Goal: Transaction & Acquisition: Subscribe to service/newsletter

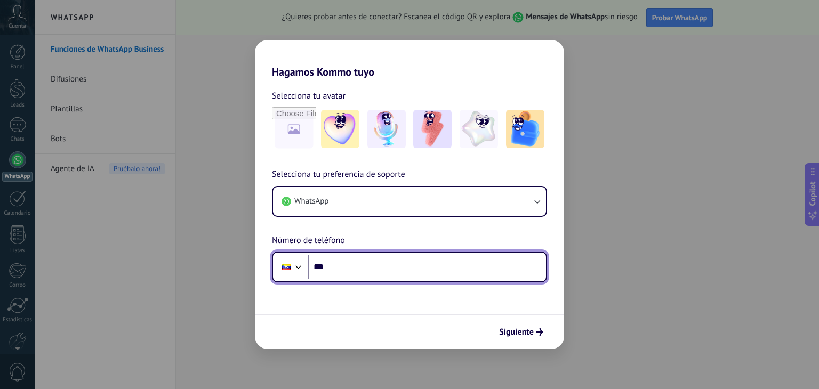
click at [459, 268] on input "***" at bounding box center [427, 267] width 238 height 25
type input "**********"
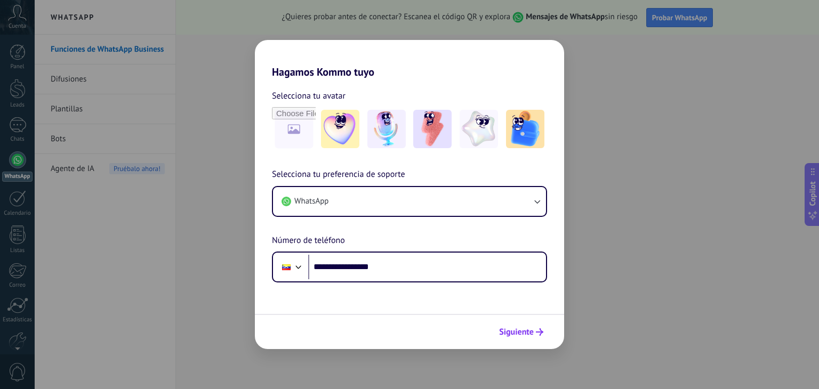
click at [524, 328] on span "Siguiente" at bounding box center [516, 331] width 35 height 7
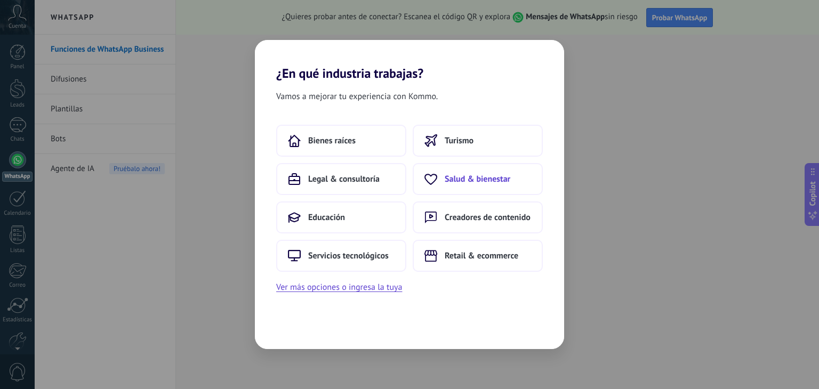
click at [501, 185] on button "Salud & bienestar" at bounding box center [478, 179] width 130 height 32
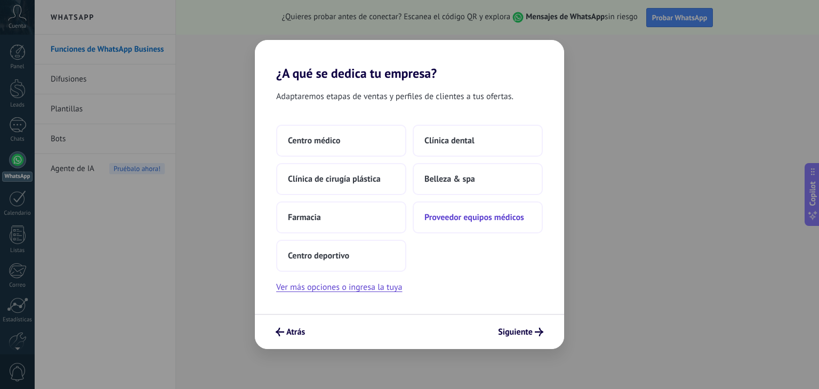
click at [486, 218] on span "Proveedor equipos médicos" at bounding box center [474, 217] width 100 height 11
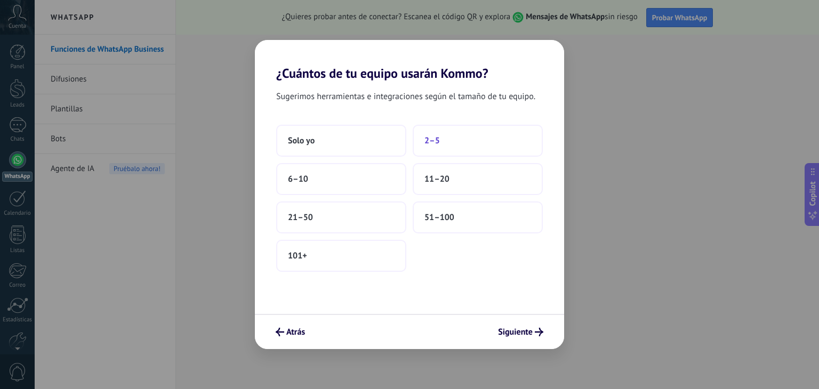
click at [491, 141] on button "2–5" at bounding box center [478, 141] width 130 height 32
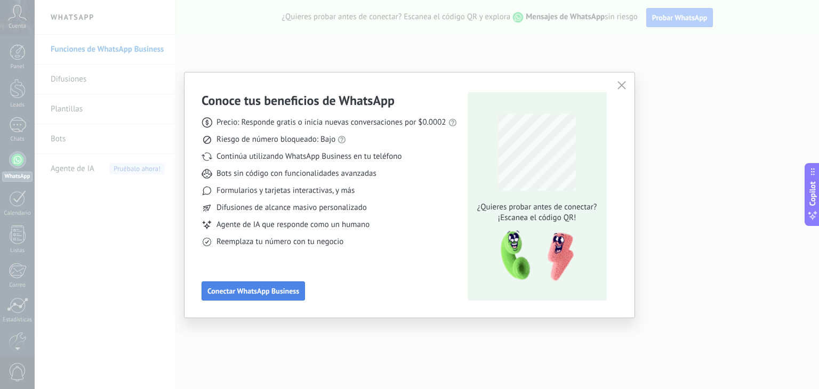
click at [287, 291] on span "Conectar WhatsApp Business" at bounding box center [253, 290] width 92 height 7
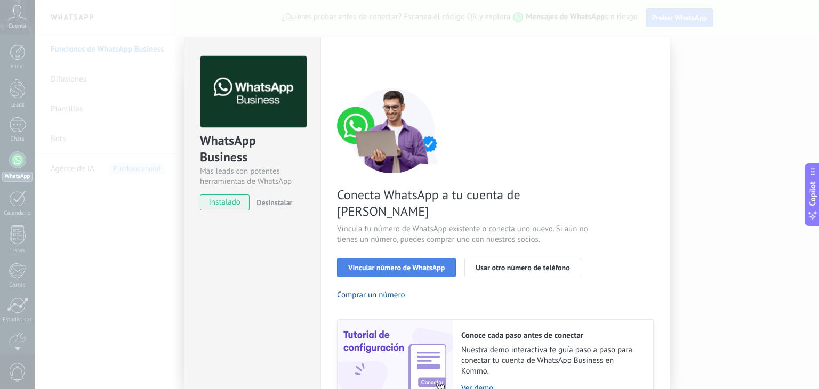
click at [434, 264] on span "Vincular número de WhatsApp" at bounding box center [396, 267] width 97 height 7
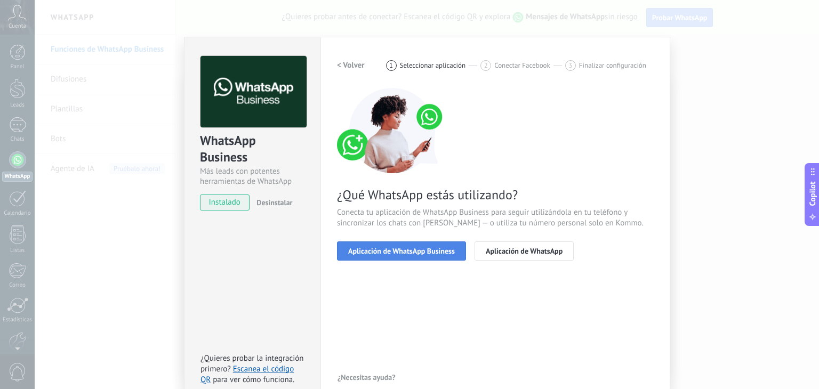
click at [436, 250] on span "Aplicación de WhatsApp Business" at bounding box center [401, 250] width 107 height 7
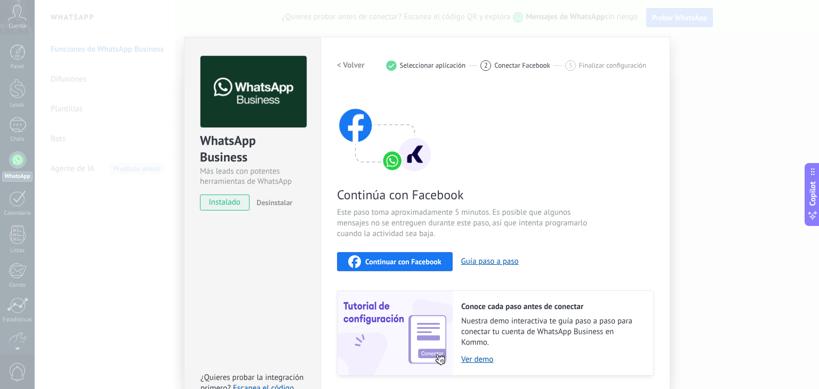
click at [428, 264] on span "Continuar con Facebook" at bounding box center [403, 261] width 76 height 7
click at [432, 261] on span "Continuar con Facebook" at bounding box center [403, 261] width 76 height 7
click at [219, 203] on span "instalado" at bounding box center [224, 203] width 49 height 16
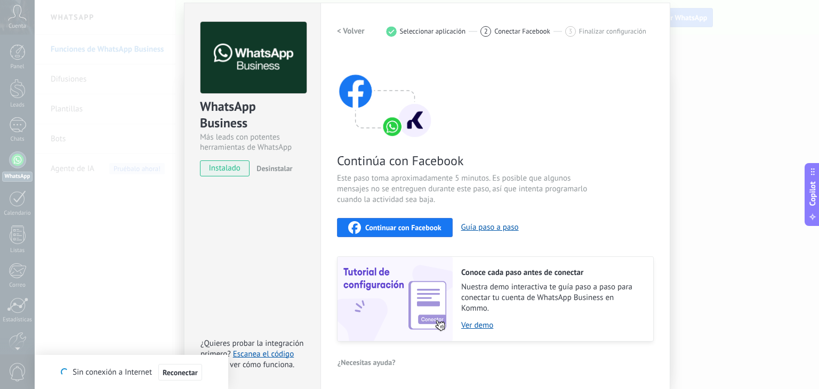
click at [572, 94] on div "Continúa con Facebook Este paso toma aproximadamente 5 minutos. Es posible que …" at bounding box center [495, 198] width 317 height 288
click at [439, 218] on div "Continuar con Facebook Guía paso a paso" at bounding box center [495, 227] width 317 height 19
click at [410, 224] on span "Continuar con Facebook" at bounding box center [403, 227] width 76 height 7
click at [427, 228] on span "Continuar con Facebook" at bounding box center [403, 227] width 76 height 7
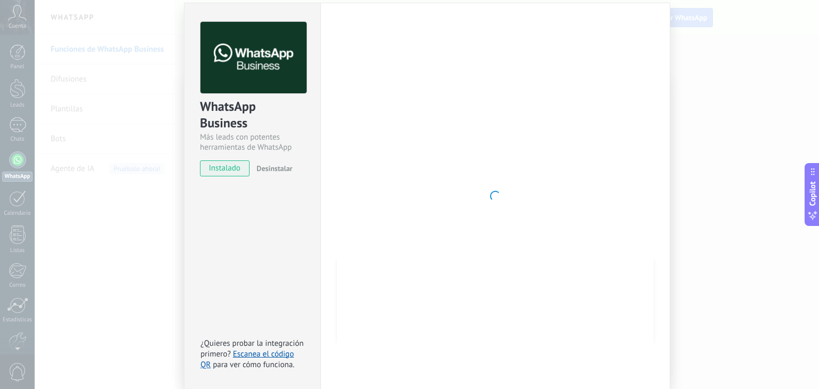
click at [709, 163] on div "WhatsApp Business Más leads con potentes herramientas de WhatsApp instalado Des…" at bounding box center [427, 194] width 784 height 389
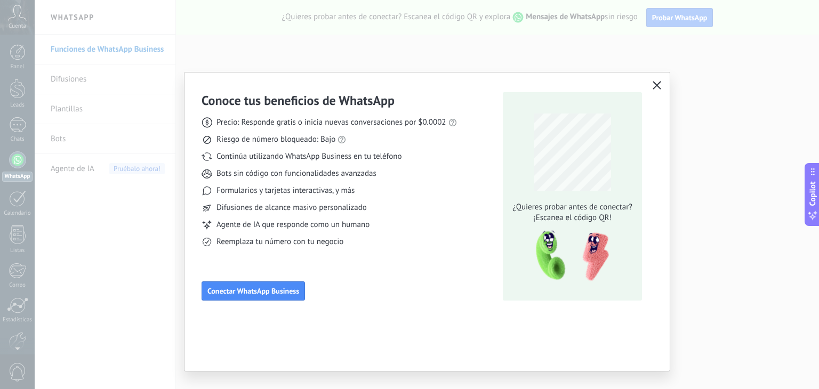
click at [655, 85] on use "button" at bounding box center [657, 85] width 8 height 8
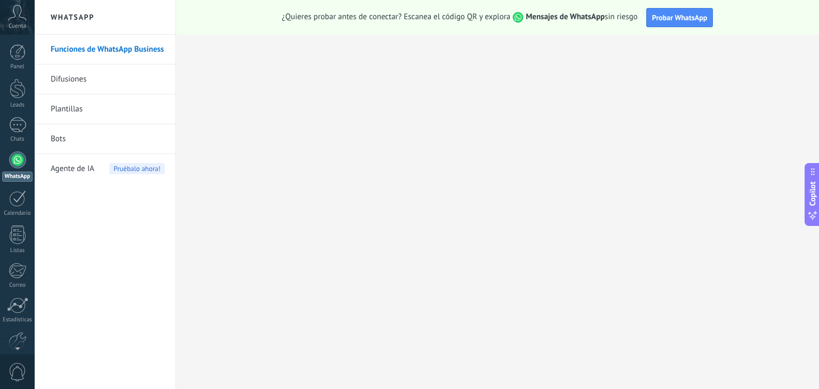
scroll to position [54, 0]
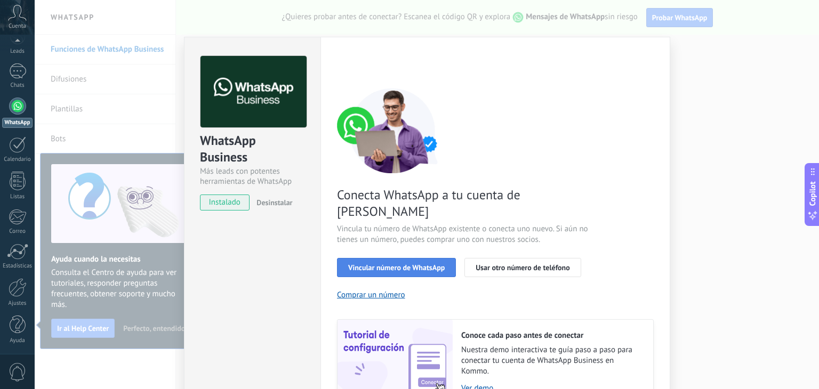
click at [407, 264] on span "Vincular número de WhatsApp" at bounding box center [396, 267] width 97 height 7
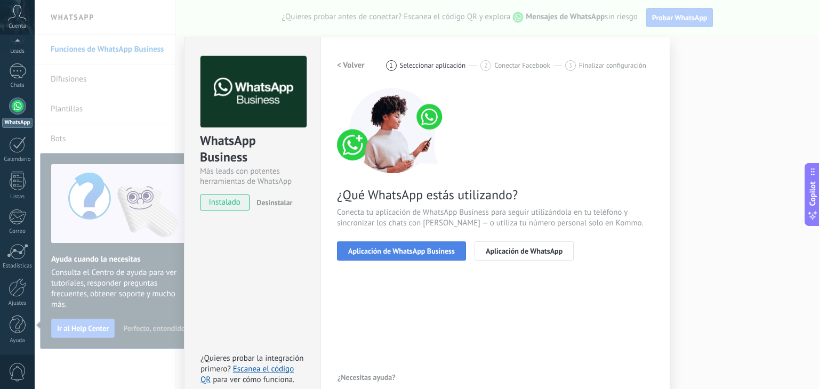
click at [433, 256] on button "Aplicación de WhatsApp Business" at bounding box center [401, 251] width 129 height 19
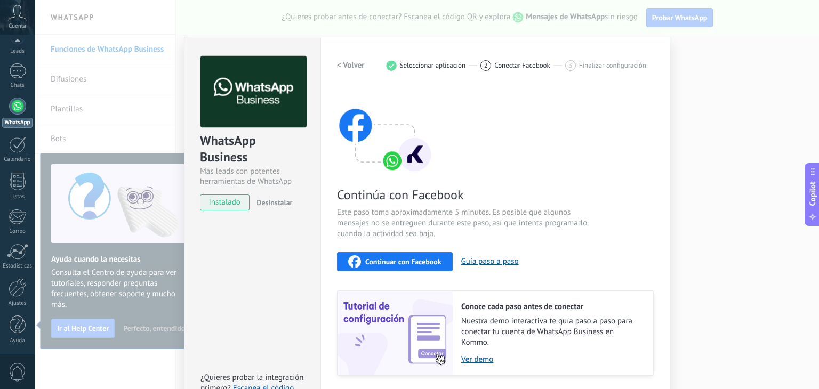
click at [419, 268] on button "Continuar con Facebook" at bounding box center [395, 261] width 116 height 19
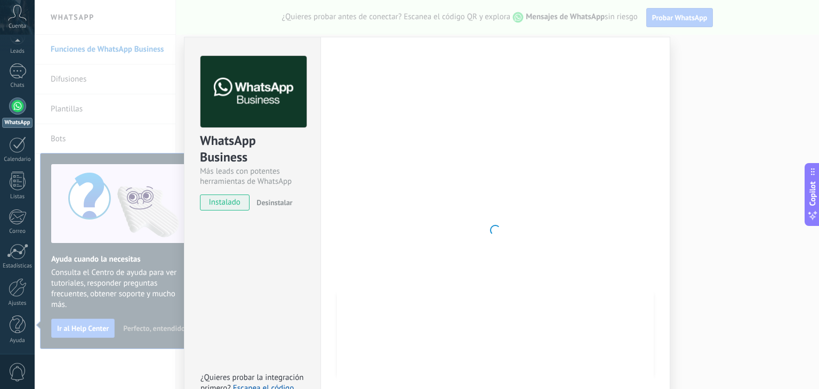
click at [579, 190] on div at bounding box center [495, 230] width 317 height 349
click at [716, 167] on div "WhatsApp Business Más leads con potentes herramientas de WhatsApp instalado Des…" at bounding box center [427, 194] width 784 height 389
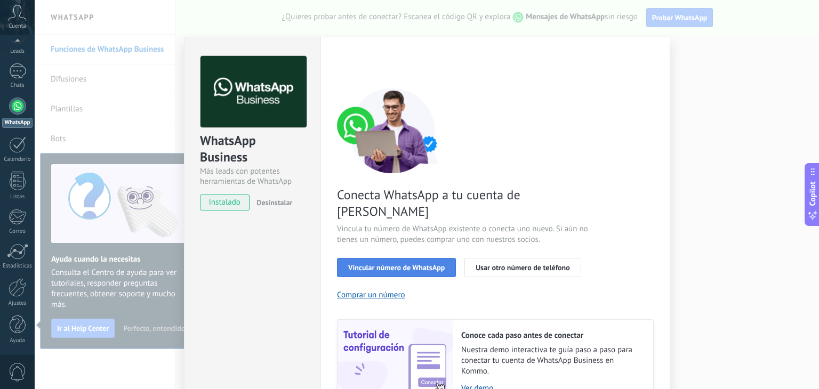
click at [433, 264] on span "Vincular número de WhatsApp" at bounding box center [396, 267] width 97 height 7
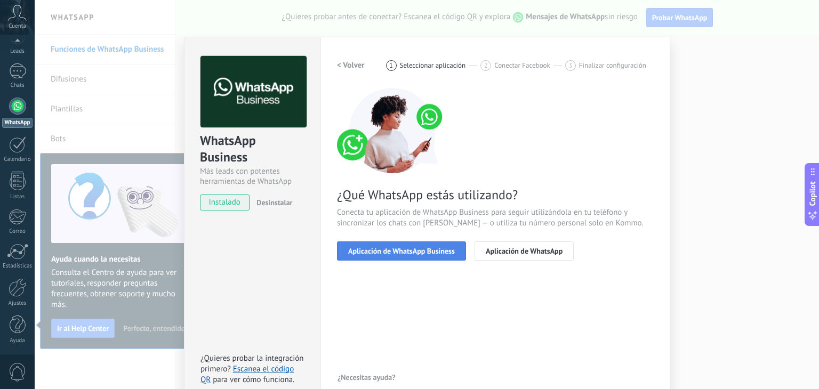
click at [430, 251] on span "Aplicación de WhatsApp Business" at bounding box center [401, 250] width 107 height 7
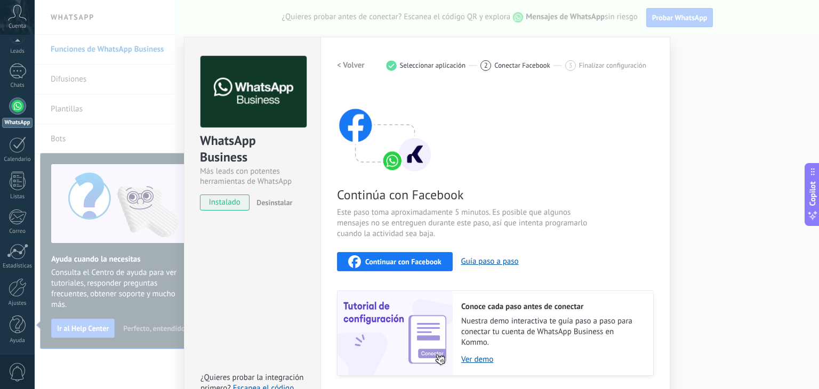
click at [422, 259] on span "Continuar con Facebook" at bounding box center [403, 261] width 76 height 7
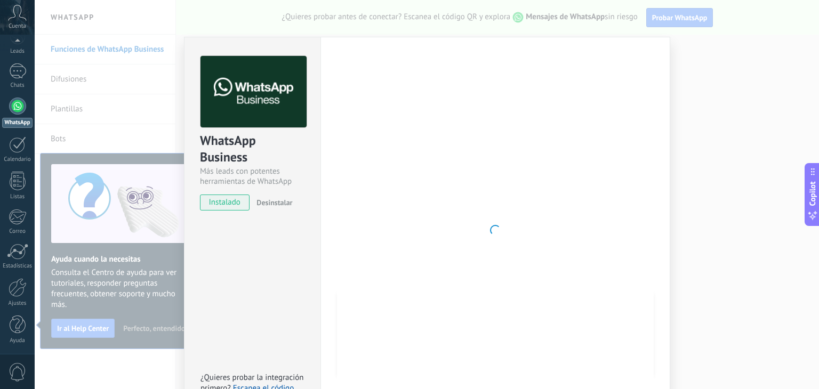
scroll to position [34, 0]
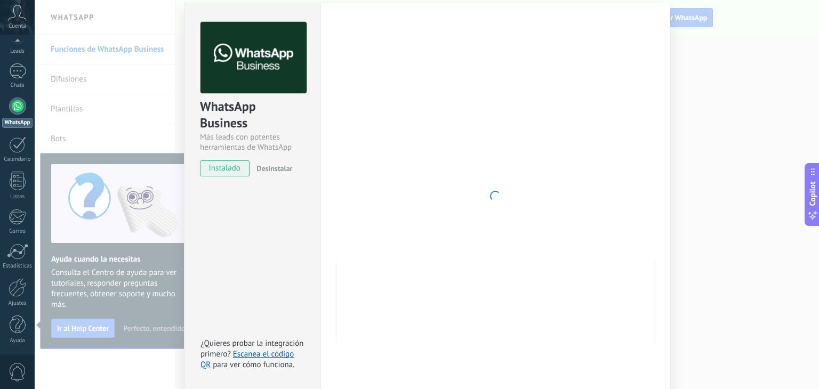
click at [758, 298] on div "WhatsApp Business Más leads con potentes herramientas de WhatsApp instalado Des…" at bounding box center [427, 194] width 784 height 389
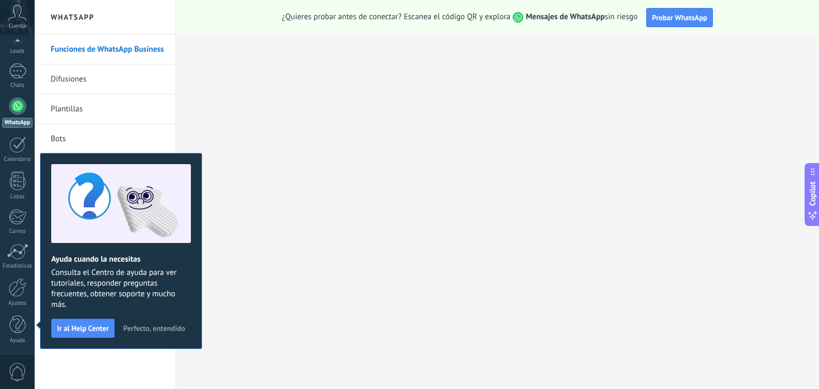
click at [135, 328] on span "Perfecto, entendido" at bounding box center [154, 328] width 62 height 7
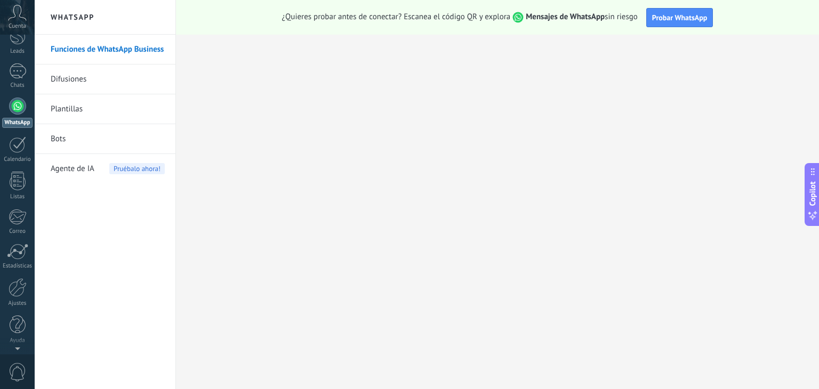
scroll to position [0, 0]
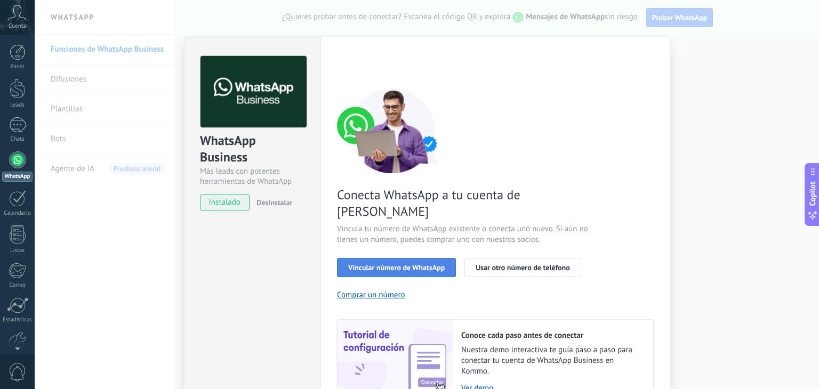
click at [433, 264] on span "Vincular número de WhatsApp" at bounding box center [396, 267] width 97 height 7
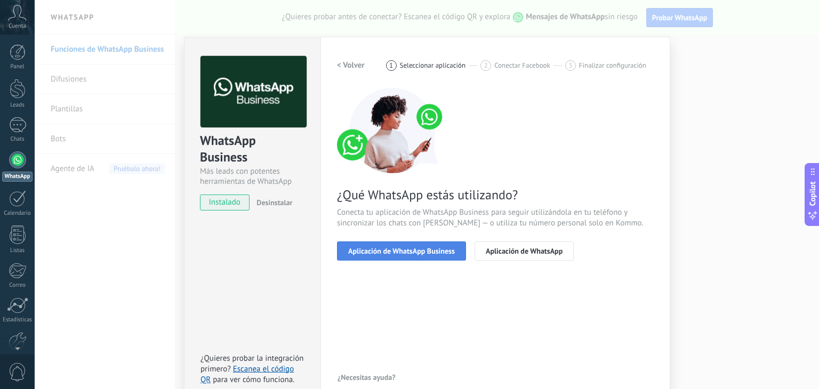
click at [437, 253] on span "Aplicación de WhatsApp Business" at bounding box center [401, 250] width 107 height 7
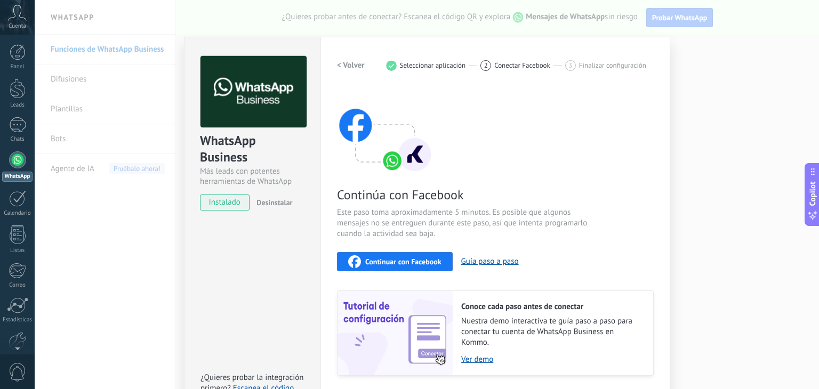
click at [431, 261] on span "Continuar con Facebook" at bounding box center [403, 261] width 76 height 7
click at [141, 312] on div "WhatsApp Business Más leads con potentes herramientas de WhatsApp instalado Des…" at bounding box center [427, 194] width 784 height 389
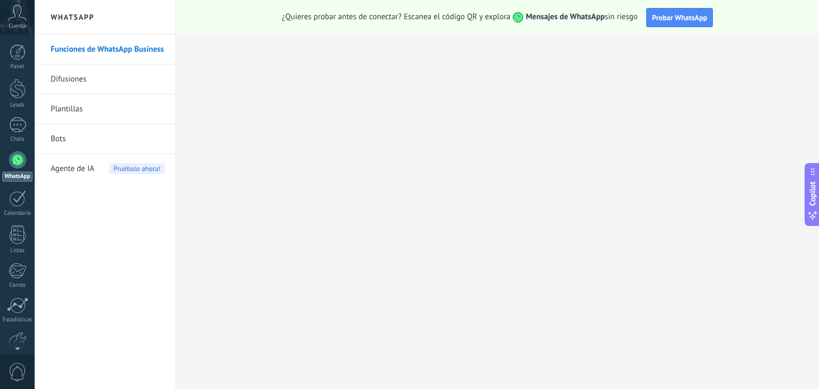
click at [14, 21] on div "Cuenta" at bounding box center [17, 17] width 35 height 35
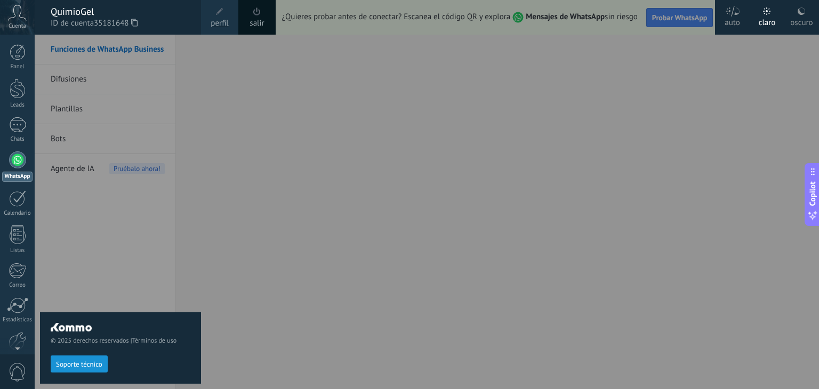
click at [223, 18] on span "perfil" at bounding box center [220, 24] width 18 height 12
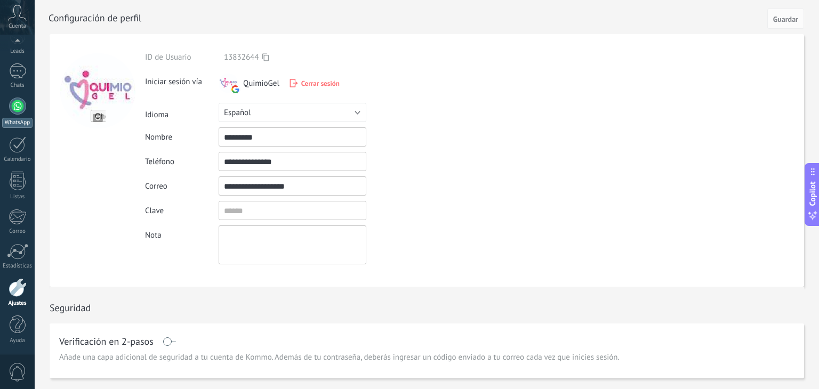
click at [15, 110] on div at bounding box center [17, 106] width 17 height 17
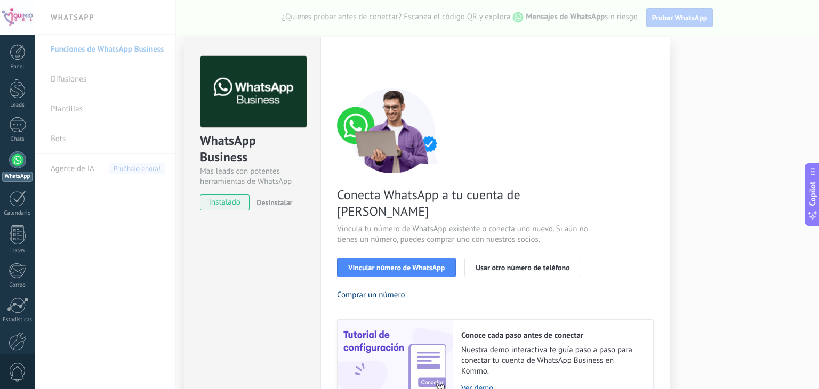
click at [390, 290] on button "Comprar un número" at bounding box center [371, 295] width 68 height 10
click at [426, 264] on span "Vincular número de WhatsApp" at bounding box center [396, 267] width 97 height 7
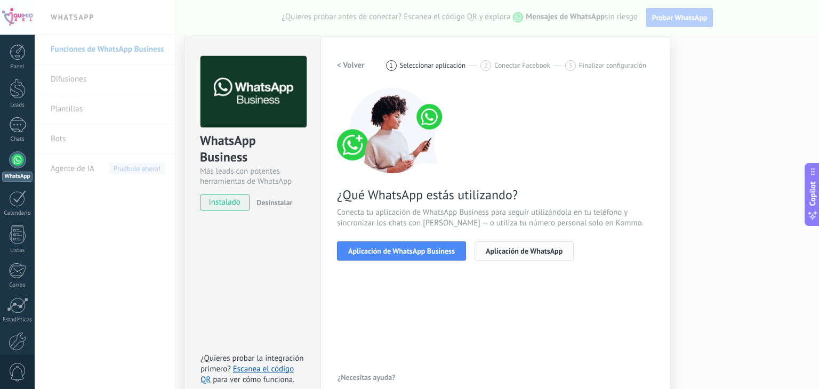
click at [517, 256] on button "Aplicación de WhatsApp" at bounding box center [524, 251] width 99 height 19
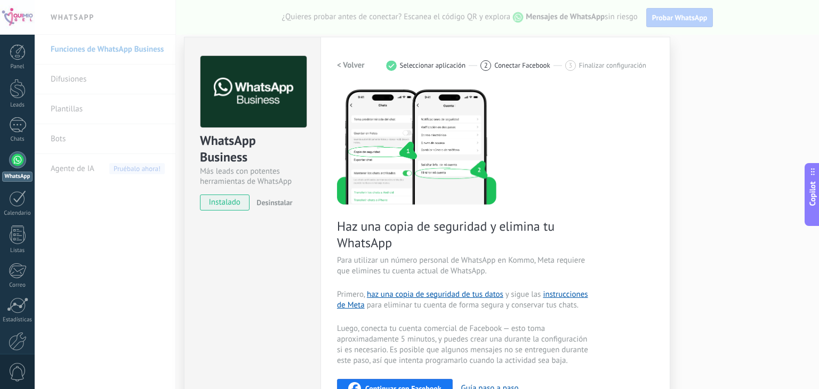
click at [353, 58] on button "< Volver" at bounding box center [351, 65] width 28 height 19
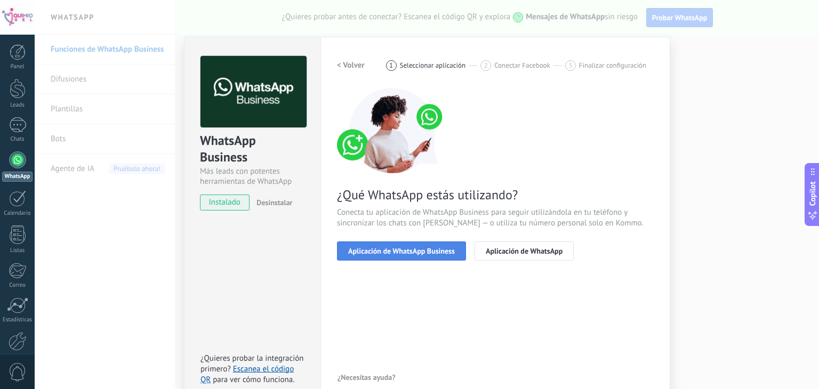
click at [419, 251] on span "Aplicación de WhatsApp Business" at bounding box center [401, 250] width 107 height 7
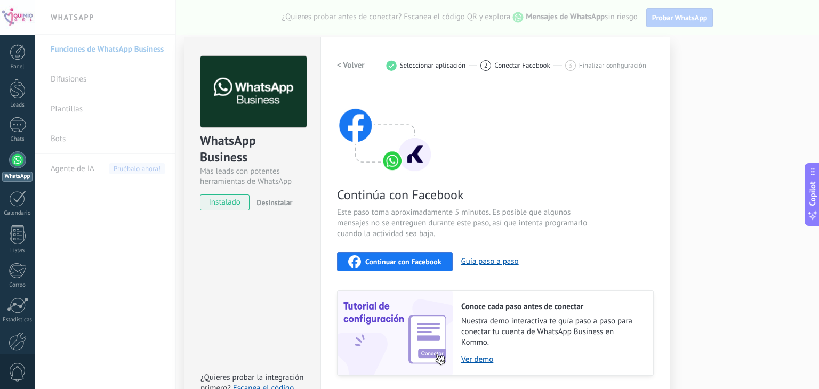
click at [707, 74] on div "WhatsApp Business Más leads con potentes herramientas de WhatsApp instalado Des…" at bounding box center [427, 194] width 784 height 389
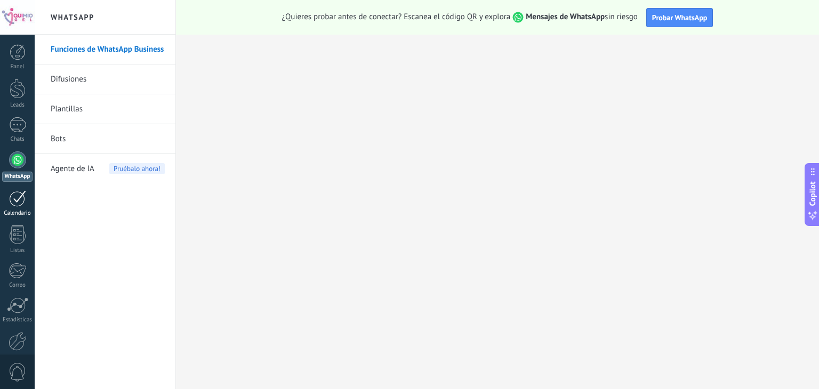
click at [18, 210] on div "Calendario" at bounding box center [17, 213] width 31 height 7
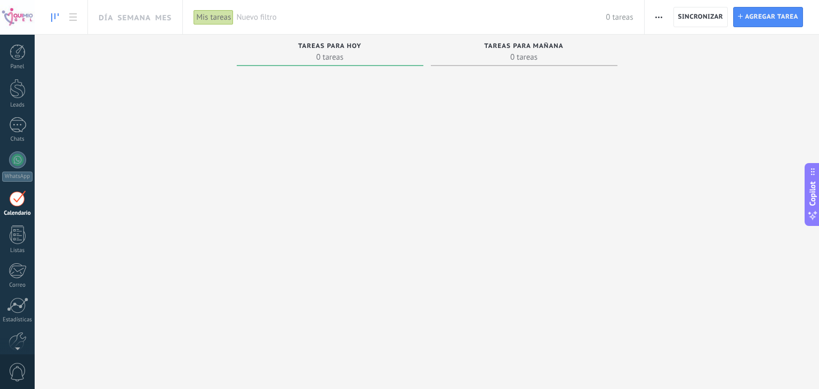
click at [53, 20] on icon at bounding box center [54, 17] width 7 height 9
click at [73, 17] on use at bounding box center [72, 16] width 7 height 7
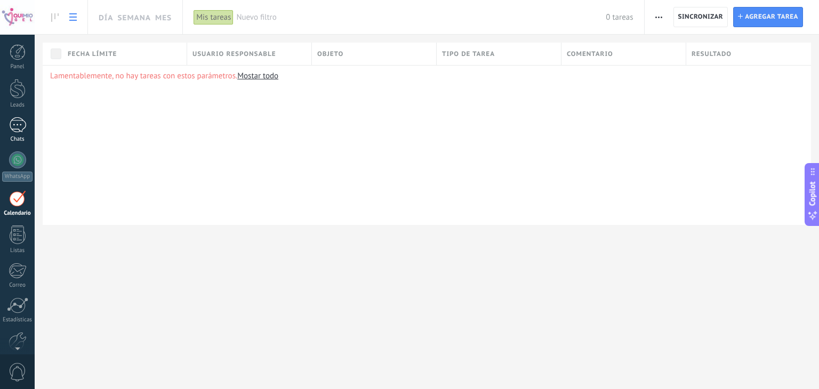
click at [9, 124] on div at bounding box center [17, 124] width 17 height 15
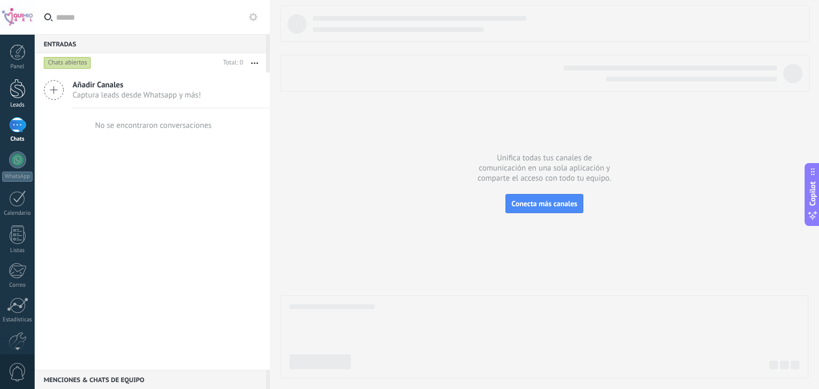
click at [13, 90] on div at bounding box center [18, 89] width 16 height 20
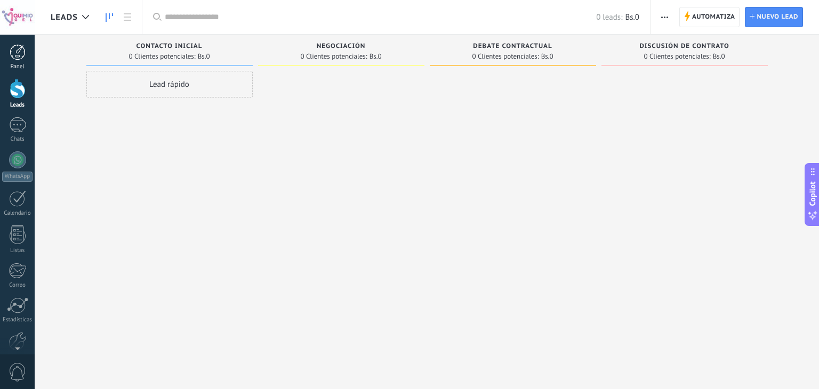
click at [17, 55] on div at bounding box center [18, 52] width 16 height 16
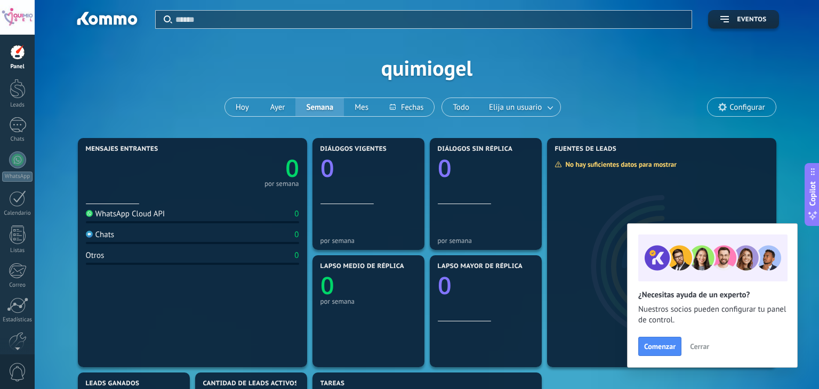
click at [699, 350] on span "Cerrar" at bounding box center [699, 346] width 19 height 7
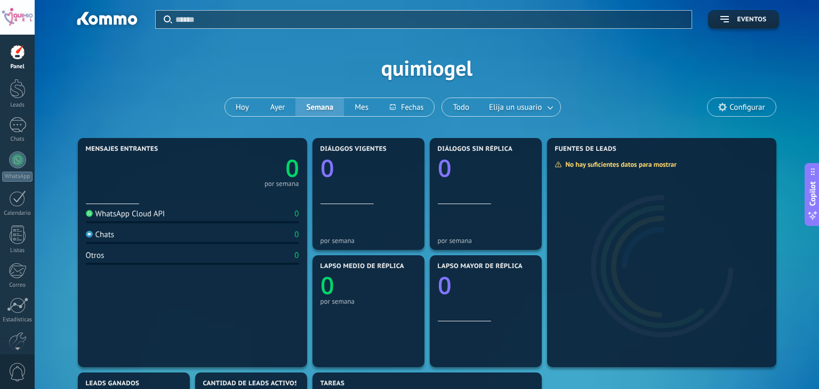
scroll to position [54, 0]
click at [13, 23] on div at bounding box center [17, 17] width 35 height 35
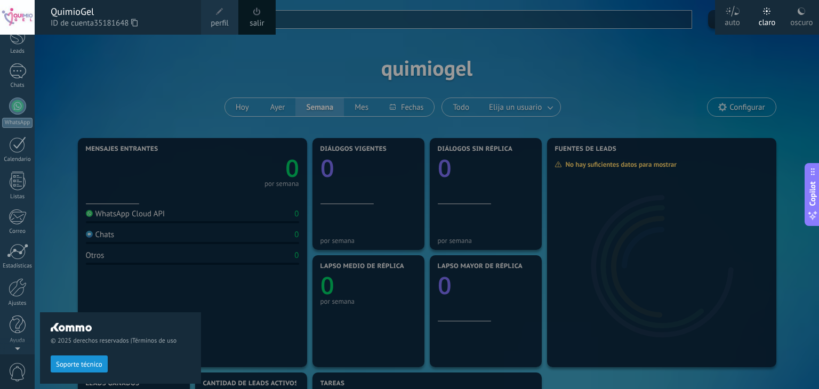
click at [81, 109] on div "© 2025 derechos reservados | Términos de uso Soporte técnico" at bounding box center [120, 212] width 161 height 355
click at [60, 117] on div "© 2025 derechos reservados | Términos de uso Soporte técnico" at bounding box center [120, 212] width 161 height 355
click at [97, 213] on div "© 2025 derechos reservados | Términos de uso Soporte técnico" at bounding box center [120, 212] width 161 height 355
click at [215, 28] on span "perfil" at bounding box center [220, 24] width 18 height 12
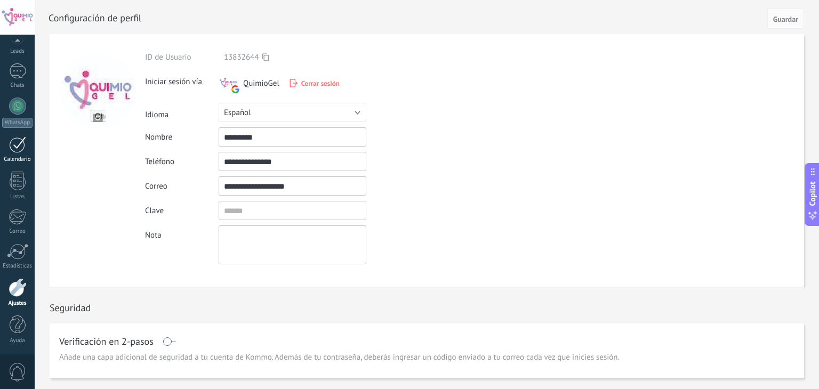
click at [17, 151] on div at bounding box center [17, 145] width 17 height 17
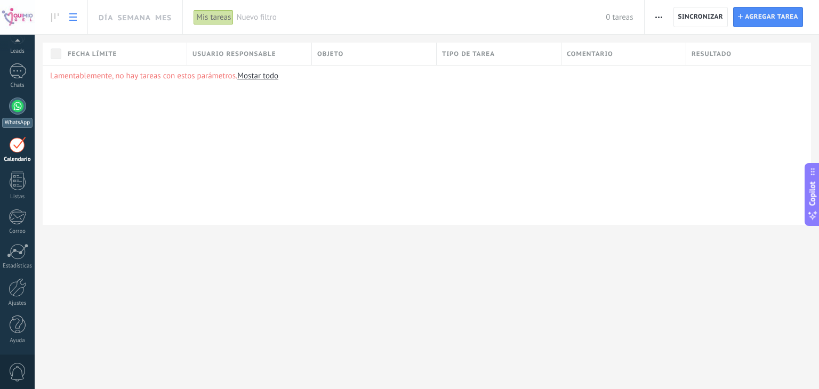
click at [10, 107] on div at bounding box center [17, 106] width 17 height 17
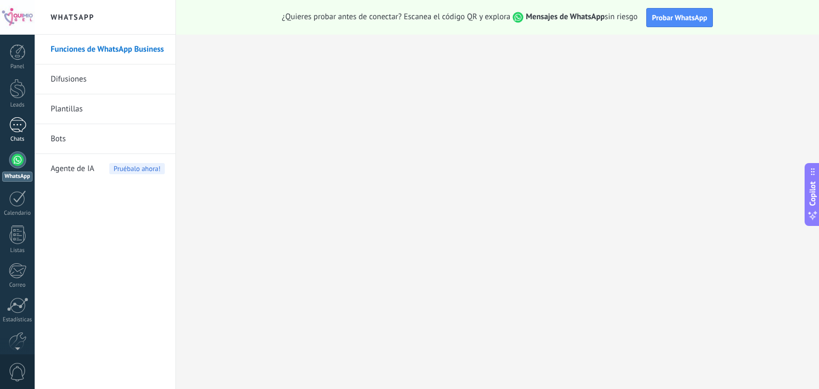
click at [15, 129] on div at bounding box center [17, 124] width 17 height 15
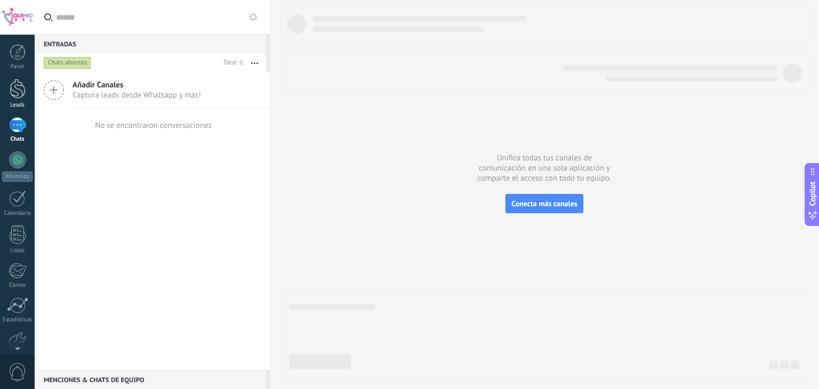
click at [4, 93] on link "Leads" at bounding box center [17, 94] width 35 height 30
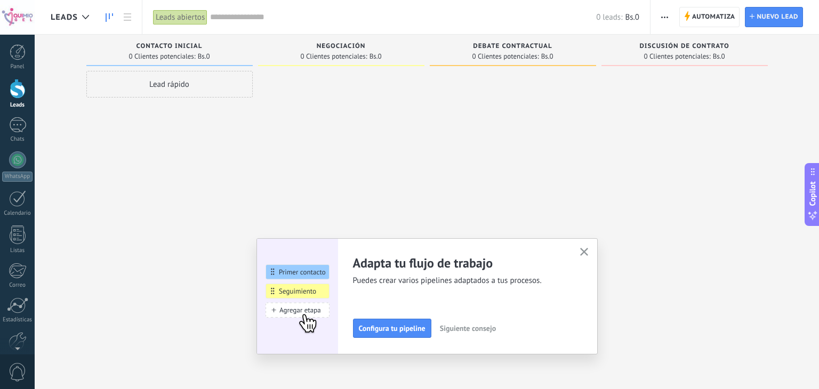
click at [584, 252] on use "button" at bounding box center [584, 252] width 8 height 8
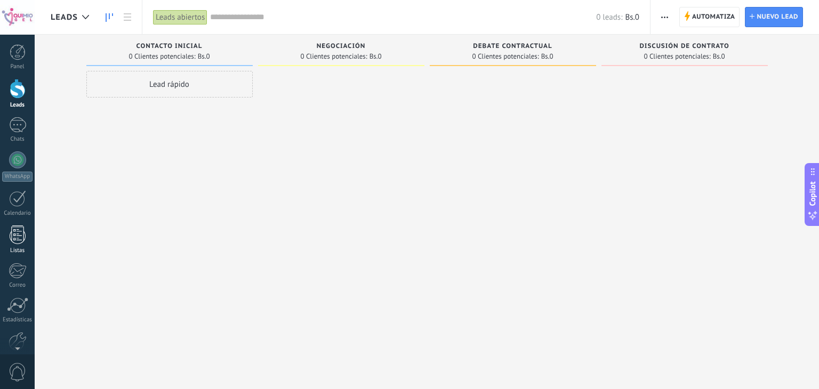
click at [19, 242] on div at bounding box center [18, 235] width 16 height 19
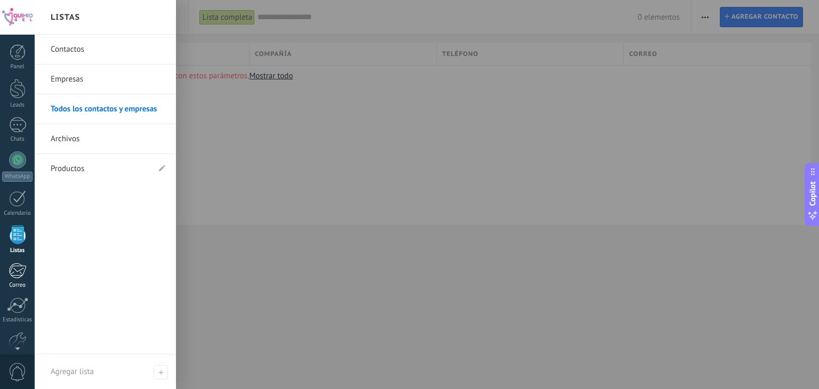
click at [14, 276] on div at bounding box center [18, 271] width 18 height 16
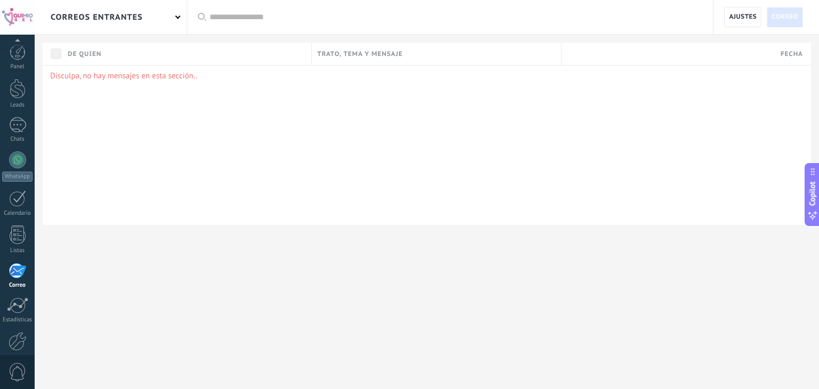
click at [15, 49] on div at bounding box center [18, 52] width 16 height 16
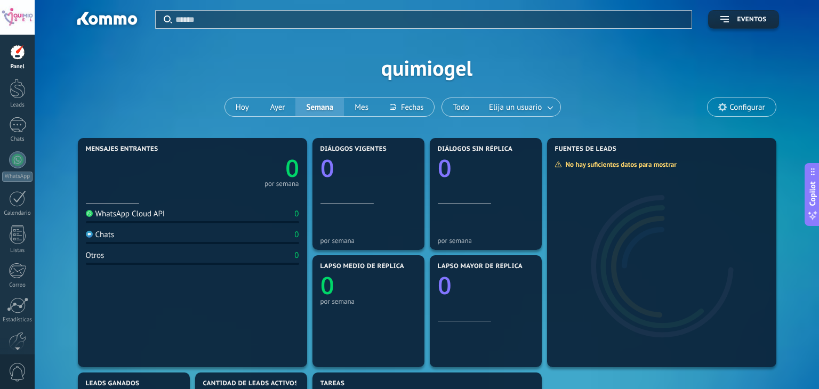
click at [753, 113] on span "Configurar" at bounding box center [742, 107] width 68 height 18
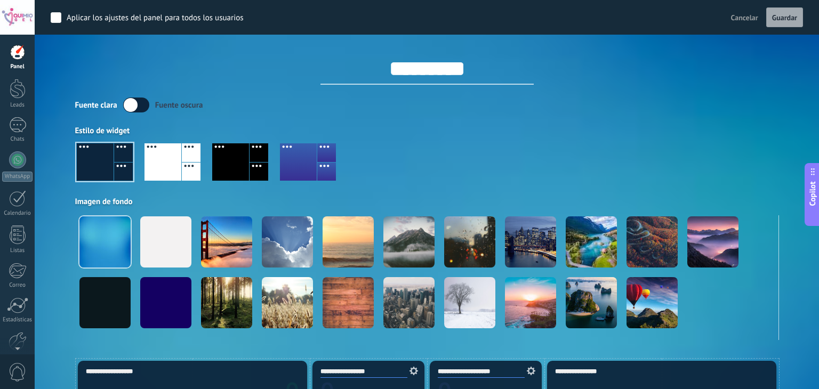
click at [757, 132] on div "Estilo de widget" at bounding box center [427, 131] width 704 height 10
click at [15, 127] on div at bounding box center [17, 124] width 17 height 15
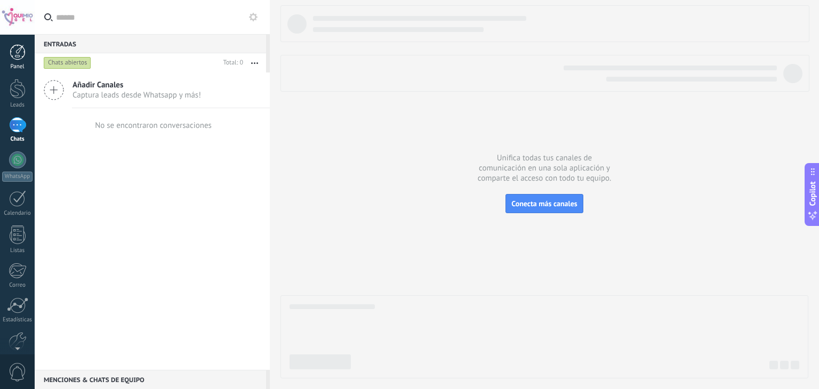
click at [19, 62] on link "Panel" at bounding box center [17, 57] width 35 height 26
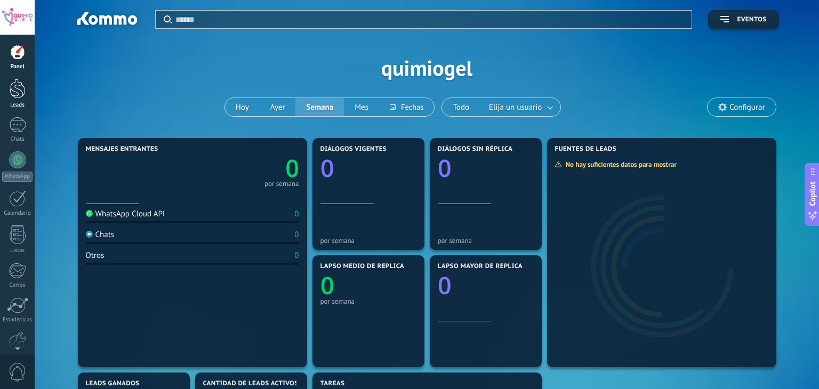
click at [12, 87] on div at bounding box center [18, 89] width 16 height 20
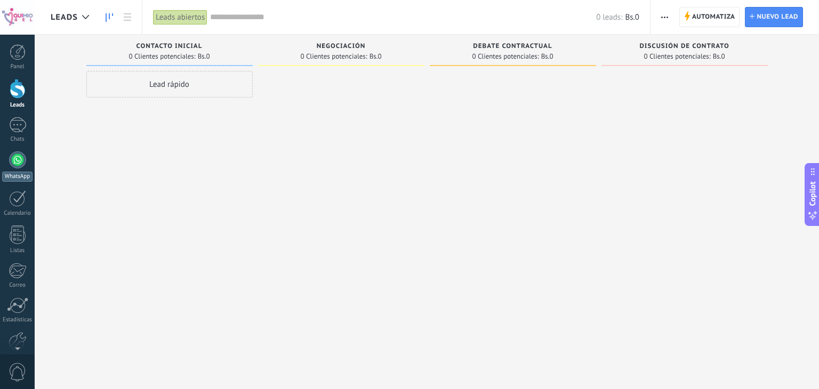
click at [24, 160] on div at bounding box center [17, 159] width 17 height 17
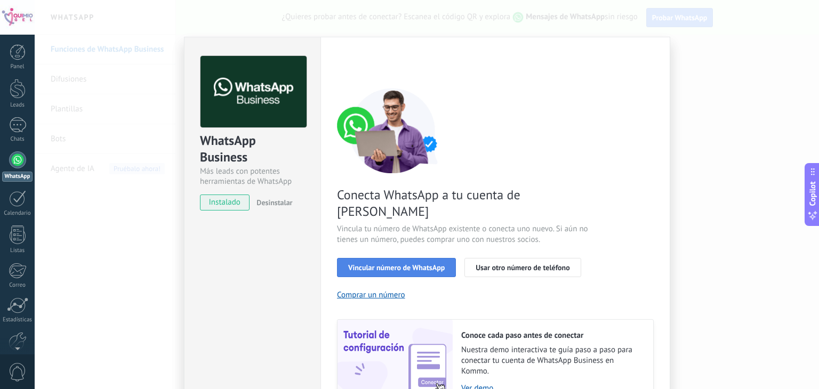
click at [376, 264] on span "Vincular número de WhatsApp" at bounding box center [396, 267] width 97 height 7
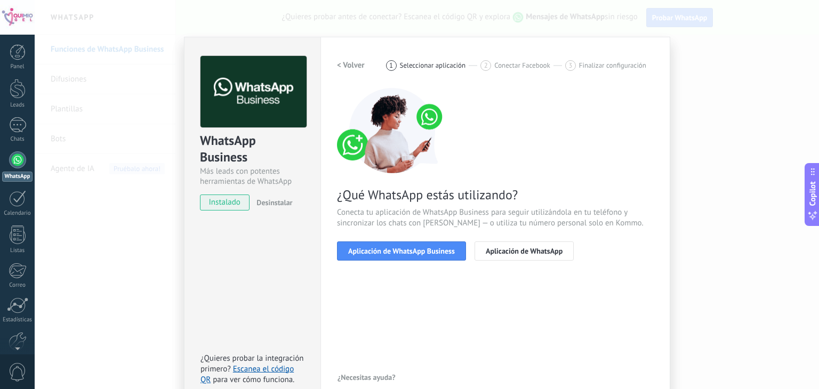
click at [376, 254] on span "Aplicación de WhatsApp Business" at bounding box center [401, 250] width 107 height 7
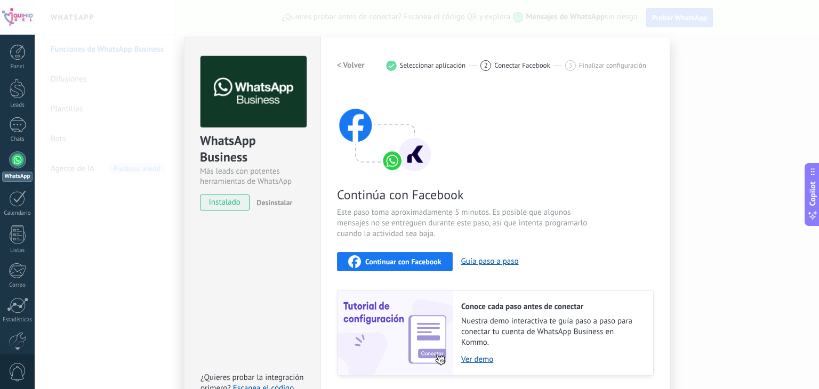
click at [376, 254] on button "Continuar con Facebook" at bounding box center [395, 261] width 116 height 19
